Goal: Find specific page/section: Find specific page/section

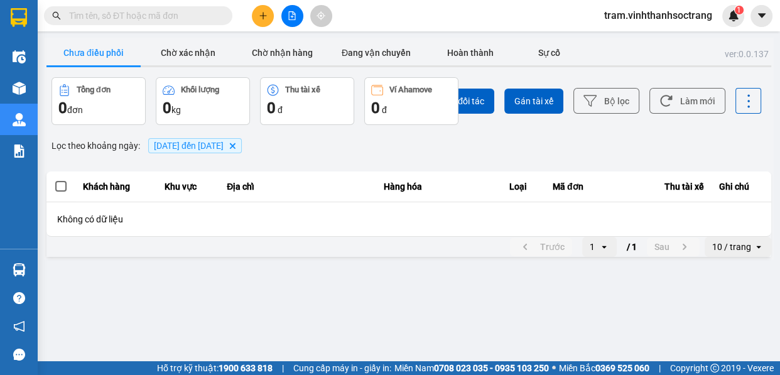
click at [236, 148] on icon "Delete" at bounding box center [232, 146] width 8 height 8
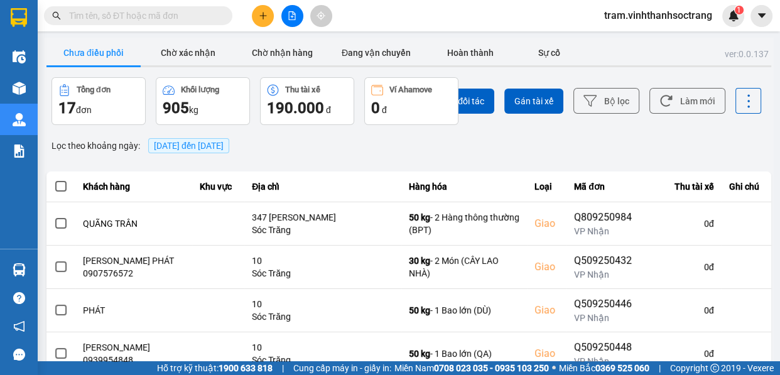
click at [170, 147] on span "[DATE] đến [DATE]" at bounding box center [189, 146] width 70 height 10
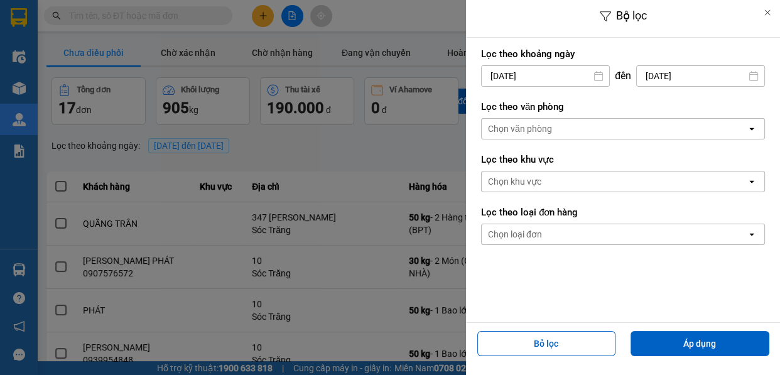
click at [570, 70] on input "[DATE]" at bounding box center [544, 76] width 127 height 20
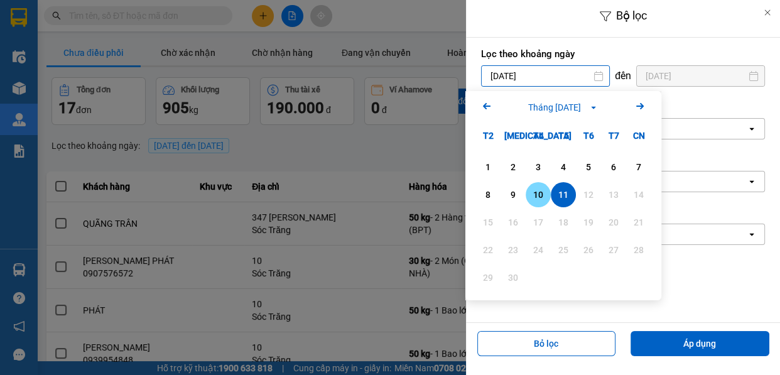
click at [542, 196] on div "10" at bounding box center [538, 194] width 18 height 15
type input "[DATE]"
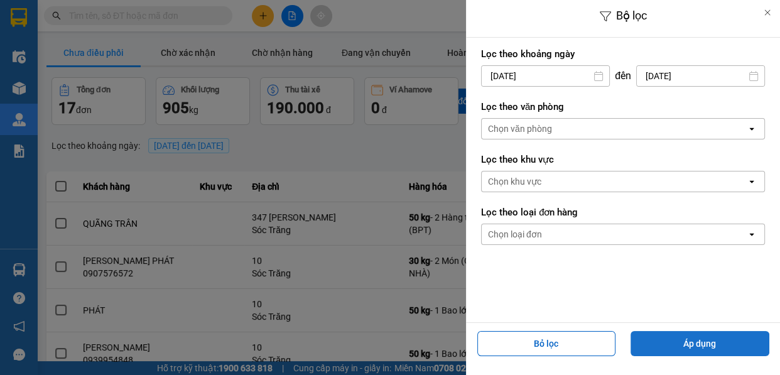
click at [714, 346] on button "Áp dụng" at bounding box center [699, 343] width 139 height 25
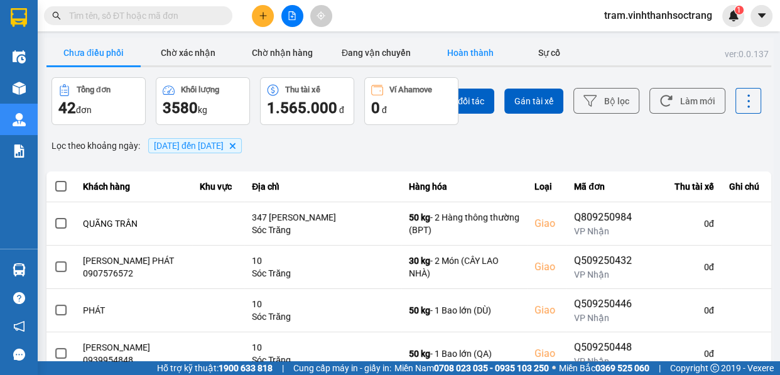
click at [471, 58] on button "Hoàn thành" at bounding box center [470, 52] width 94 height 25
